Goal: Task Accomplishment & Management: Manage account settings

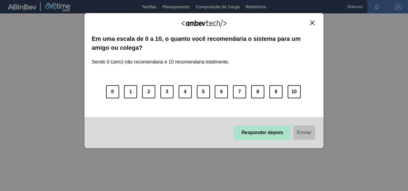
click at [273, 132] on button "Responder depois" at bounding box center [262, 133] width 57 height 14
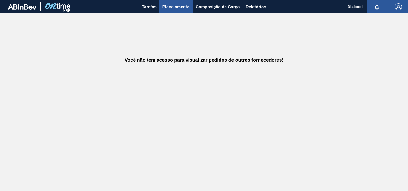
click at [180, 9] on span "Planejamento" at bounding box center [175, 6] width 27 height 7
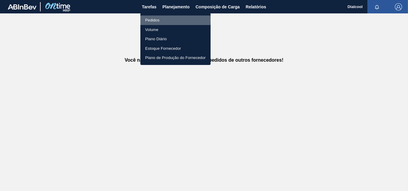
click at [161, 20] on li "Pedidos" at bounding box center [175, 21] width 70 height 10
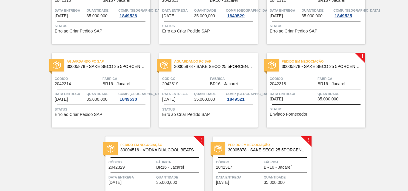
scroll to position [1297, 0]
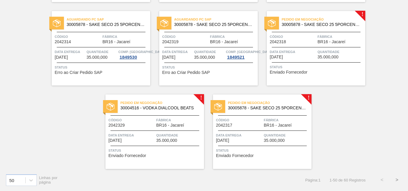
click at [285, 98] on div "Pedido em Negociação 30005878 - SAKE SECO 25 5PORCENTO Código 2042317 Fábrica B…" at bounding box center [262, 132] width 99 height 75
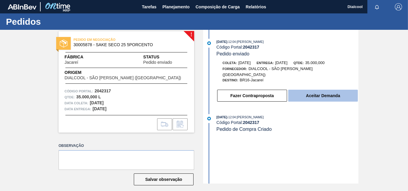
click at [306, 95] on button "Aceitar Demanda" at bounding box center [323, 96] width 70 height 12
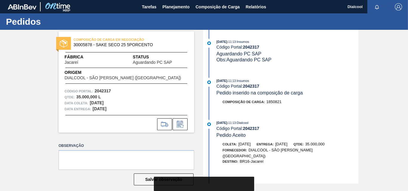
scroll to position [78, 0]
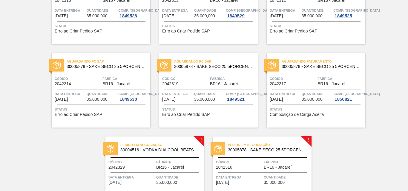
scroll to position [1297, 0]
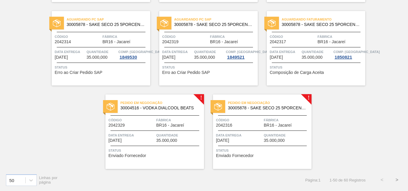
click at [240, 99] on div "Pedido em Negociação 30005878 - SAKE SECO 25 5PORCENTO" at bounding box center [262, 104] width 99 height 10
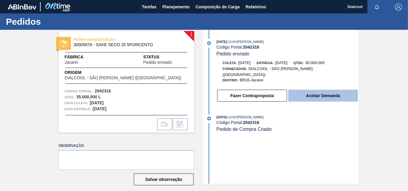
click at [304, 94] on button "Aceitar Demanda" at bounding box center [323, 96] width 70 height 12
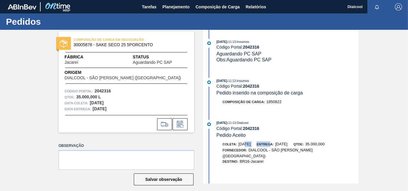
drag, startPoint x: 243, startPoint y: 148, endPoint x: 274, endPoint y: 147, distance: 31.1
click at [274, 147] on div "[PERSON_NAME]: [DATE] Entrega: [DATE] Qtde: 35.000,000" at bounding box center [288, 145] width 142 height 6
click at [274, 124] on div "[DATE] 11:13 : Dialcool" at bounding box center [288, 123] width 142 height 6
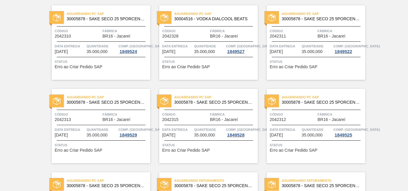
scroll to position [1297, 0]
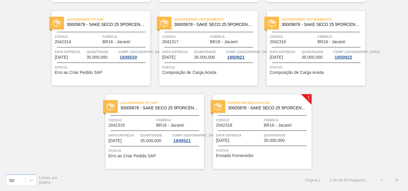
click at [244, 107] on span "30005878 - SAKE SECO 25 5PORCENTO" at bounding box center [267, 108] width 79 height 4
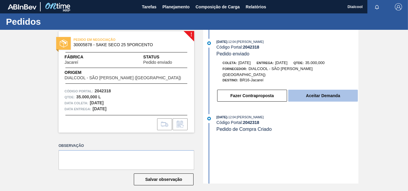
click at [300, 90] on button "Aceitar Demanda" at bounding box center [323, 96] width 70 height 12
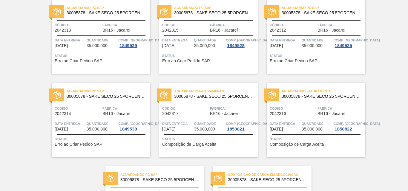
scroll to position [1297, 0]
